Goal: Task Accomplishment & Management: Manage account settings

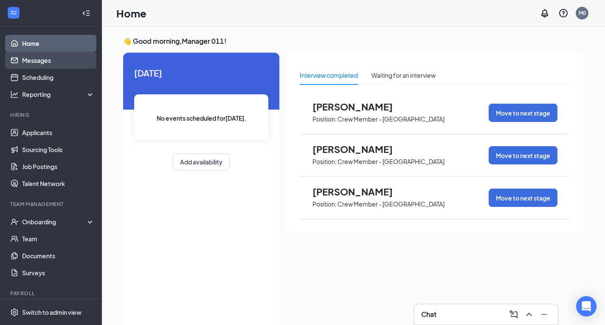
click at [22, 64] on link "Messages" at bounding box center [58, 60] width 73 height 17
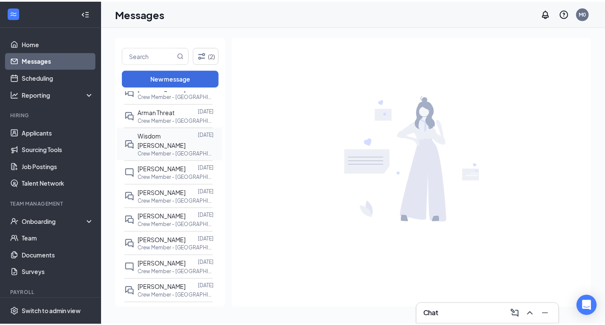
scroll to position [340, 0]
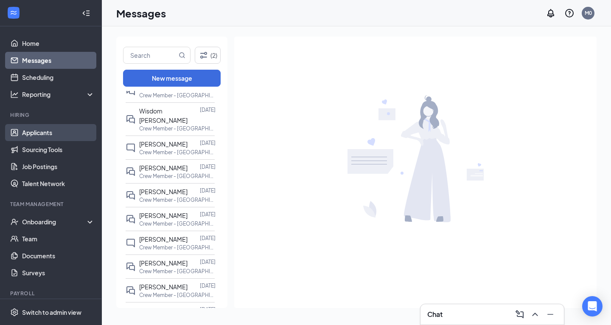
click at [31, 136] on link "Applicants" at bounding box center [58, 132] width 73 height 17
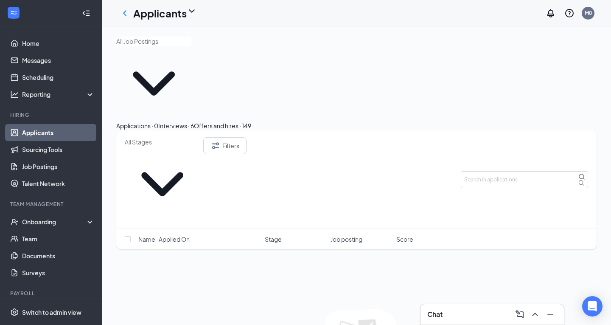
click at [251, 121] on div "Offers and hires · 149" at bounding box center [222, 125] width 57 height 9
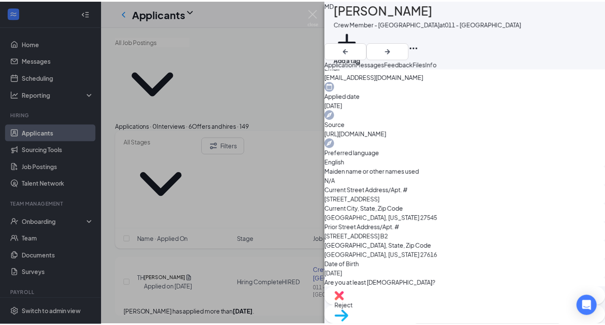
scroll to position [297, 0]
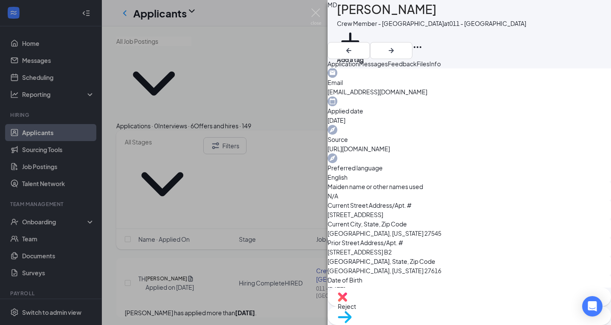
click at [311, 31] on div "MD [PERSON_NAME] Crew Member - Knightdale at 011 - [GEOGRAPHIC_DATA] Add a tag …" at bounding box center [305, 162] width 611 height 325
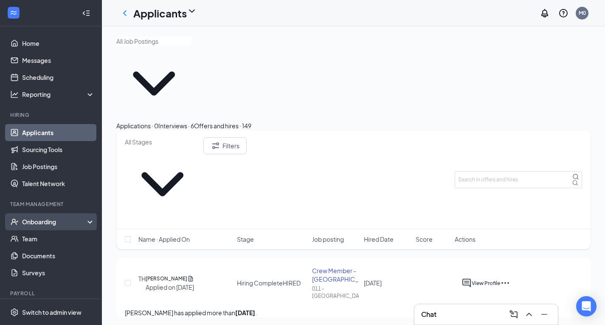
click at [31, 219] on div "Onboarding" at bounding box center [54, 221] width 65 height 8
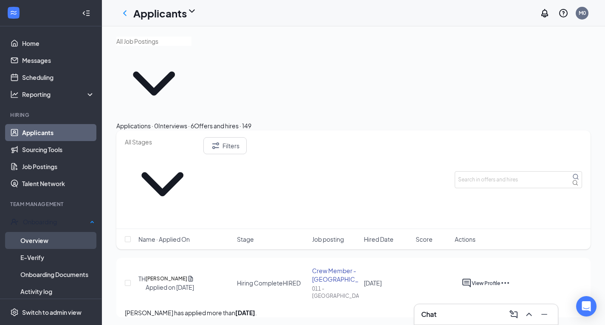
click at [35, 237] on link "Overview" at bounding box center [57, 240] width 74 height 17
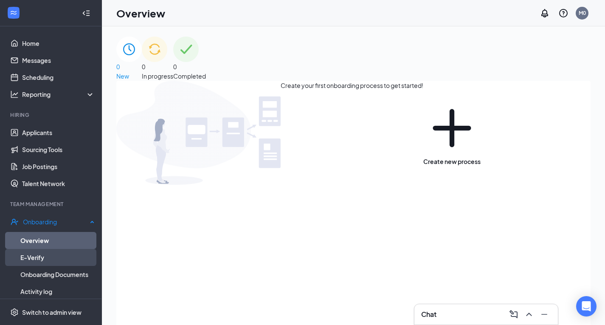
click at [35, 257] on link "E-Verify" at bounding box center [57, 257] width 74 height 17
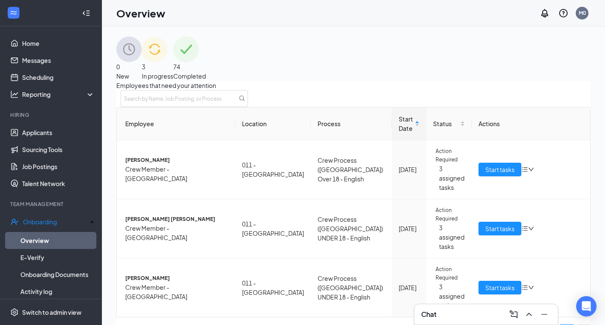
click at [206, 59] on div "74 Completed" at bounding box center [189, 59] width 33 height 44
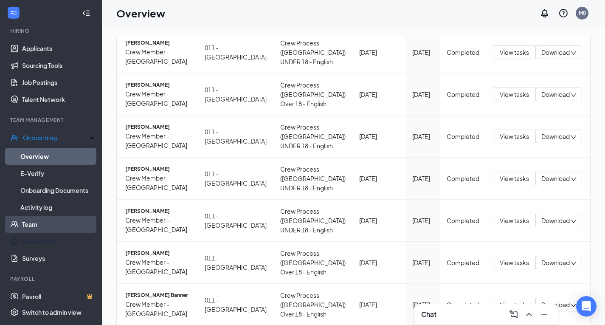
scroll to position [85, 0]
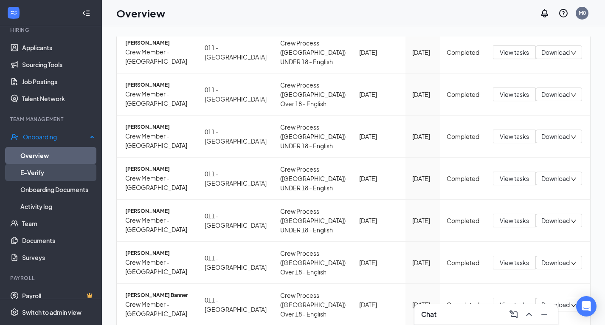
click at [46, 170] on link "E-Verify" at bounding box center [57, 172] width 74 height 17
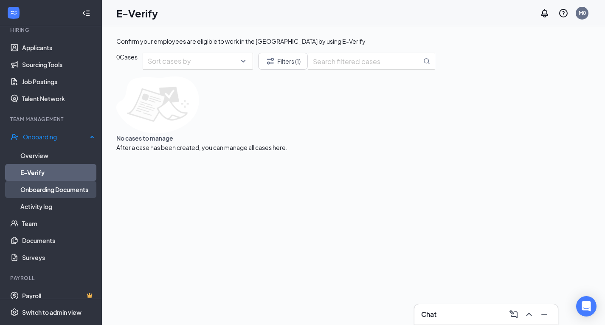
click at [48, 189] on link "Onboarding Documents" at bounding box center [57, 189] width 74 height 17
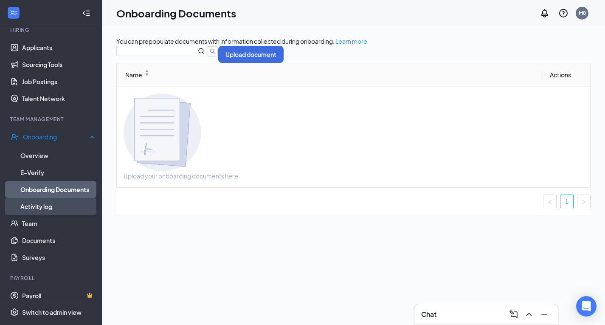
click at [44, 204] on link "Activity log" at bounding box center [57, 206] width 74 height 17
